Goal: Task Accomplishment & Management: Manage account settings

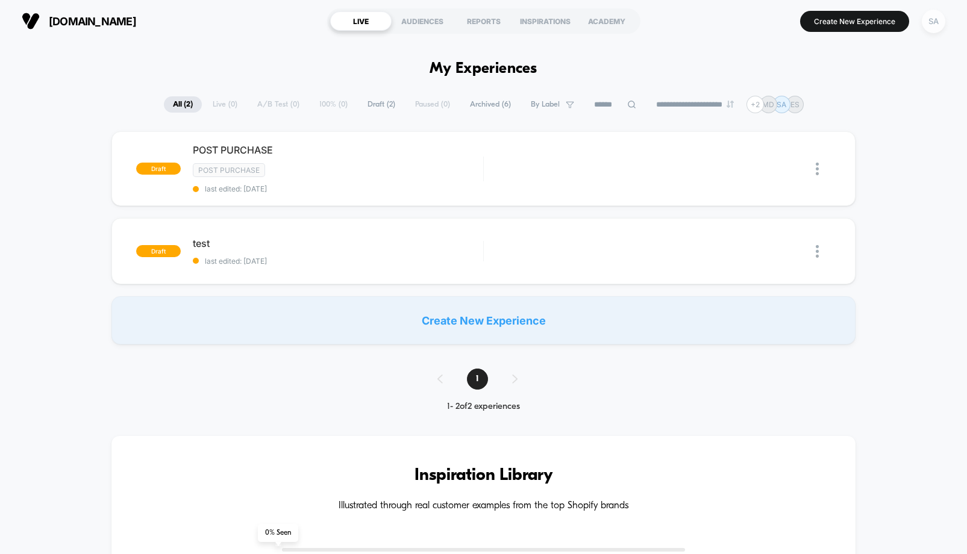
click at [934, 16] on div "SA" at bounding box center [933, 21] width 23 height 23
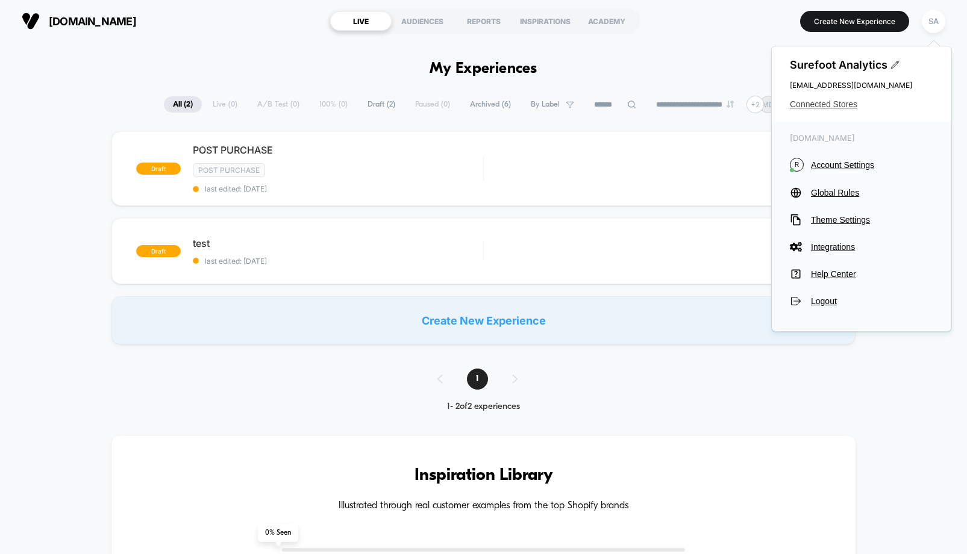
click at [810, 106] on span "Connected Stores" at bounding box center [861, 104] width 143 height 10
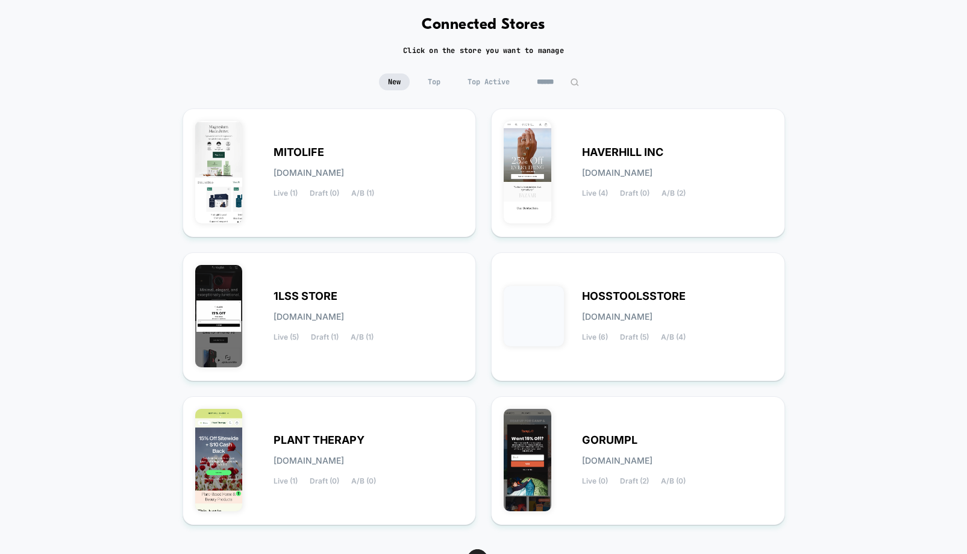
scroll to position [123, 0]
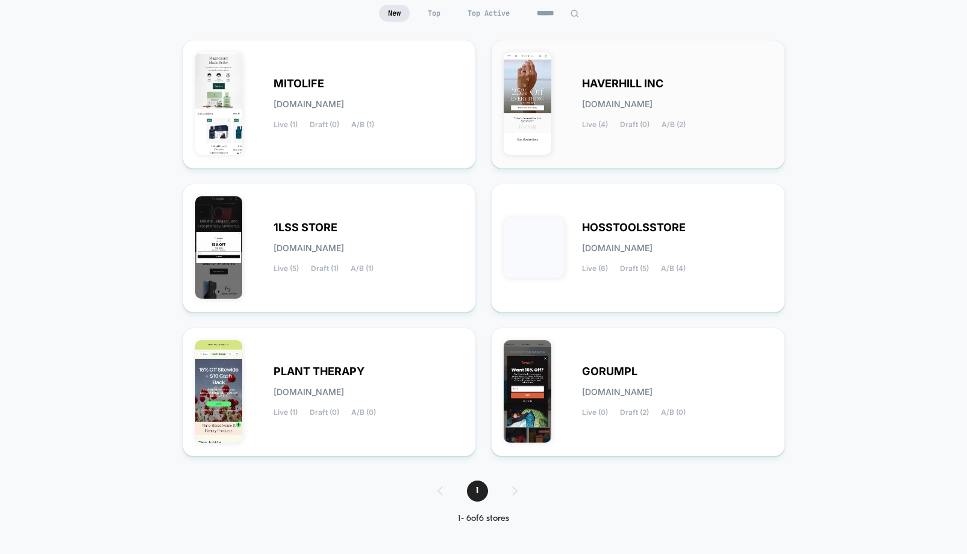
click at [624, 73] on div "HAVERHILL INC [DOMAIN_NAME] Live (4) Draft (0) A/B (2)" at bounding box center [638, 104] width 269 height 104
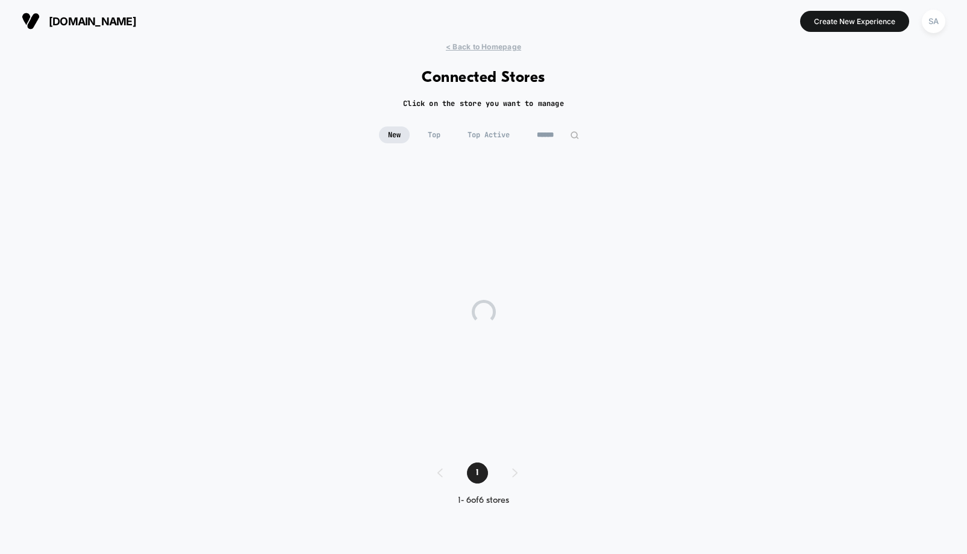
scroll to position [0, 0]
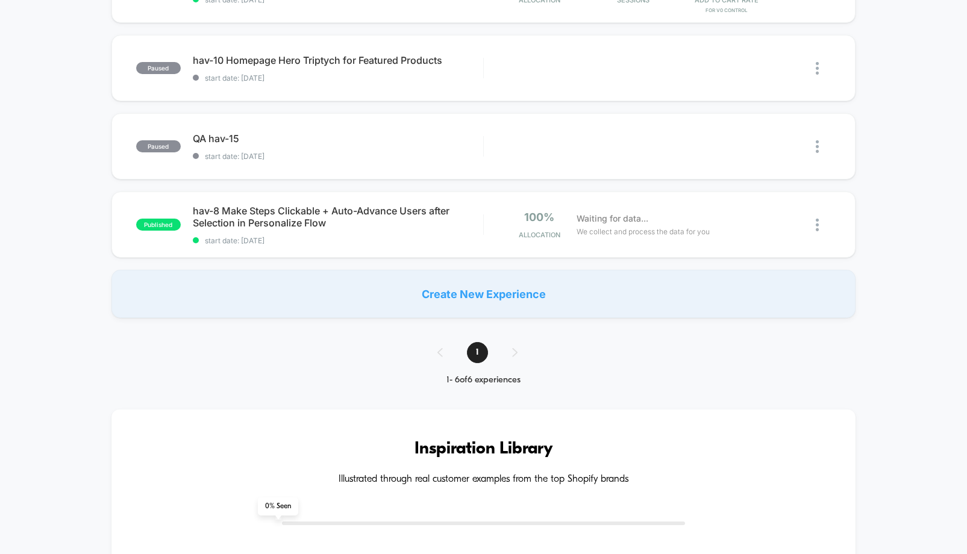
scroll to position [434, 0]
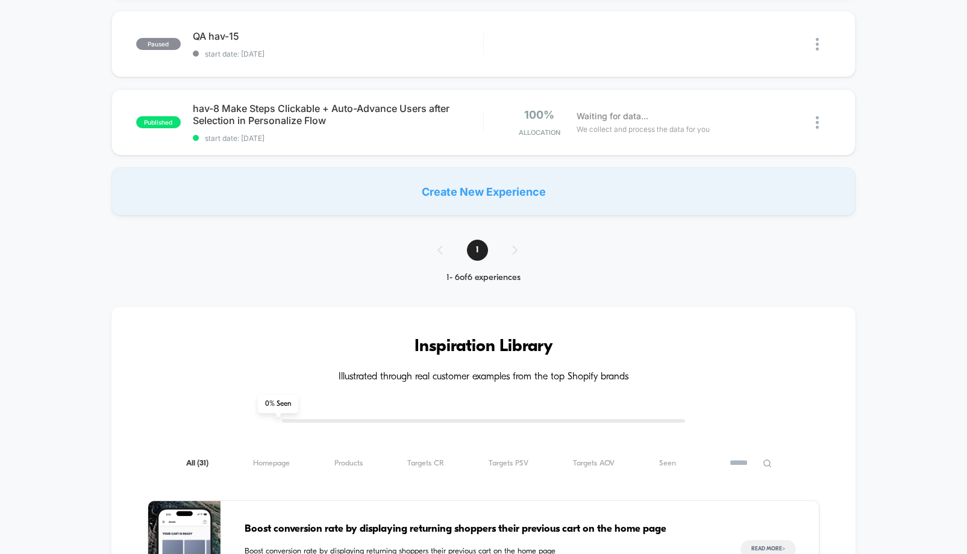
click at [514, 252] on div "1" at bounding box center [483, 250] width 116 height 21
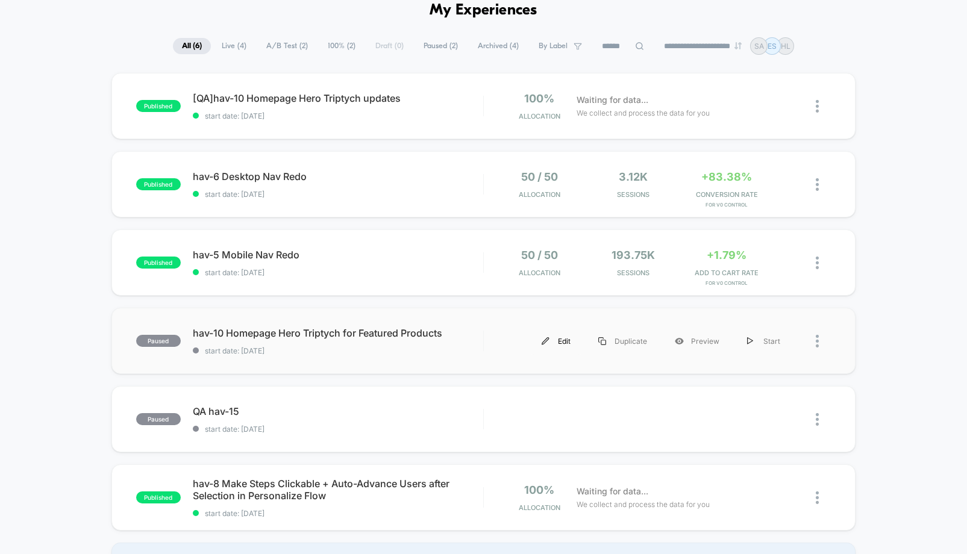
scroll to position [0, 0]
